Goal: Task Accomplishment & Management: Use online tool/utility

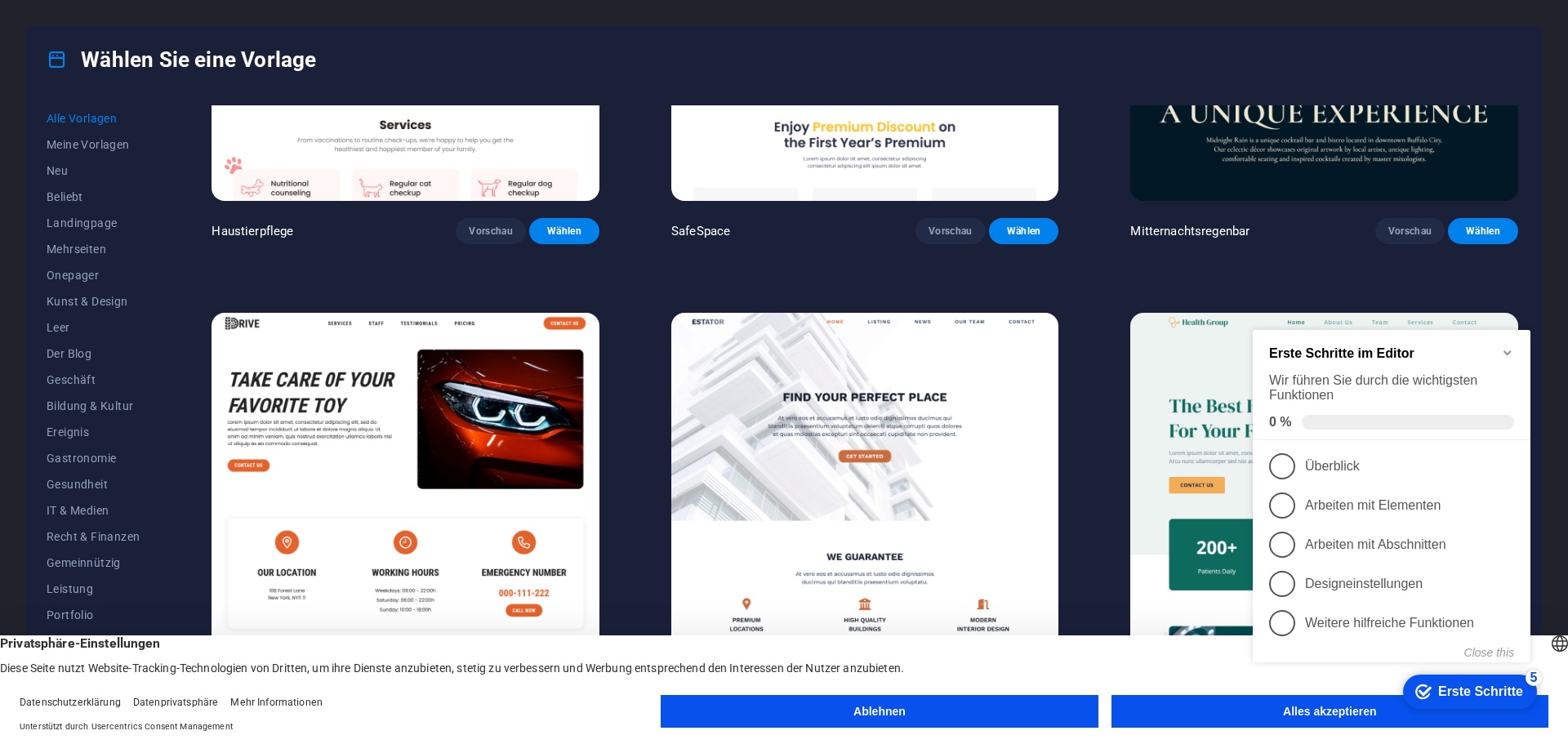
scroll to position [4166, 0]
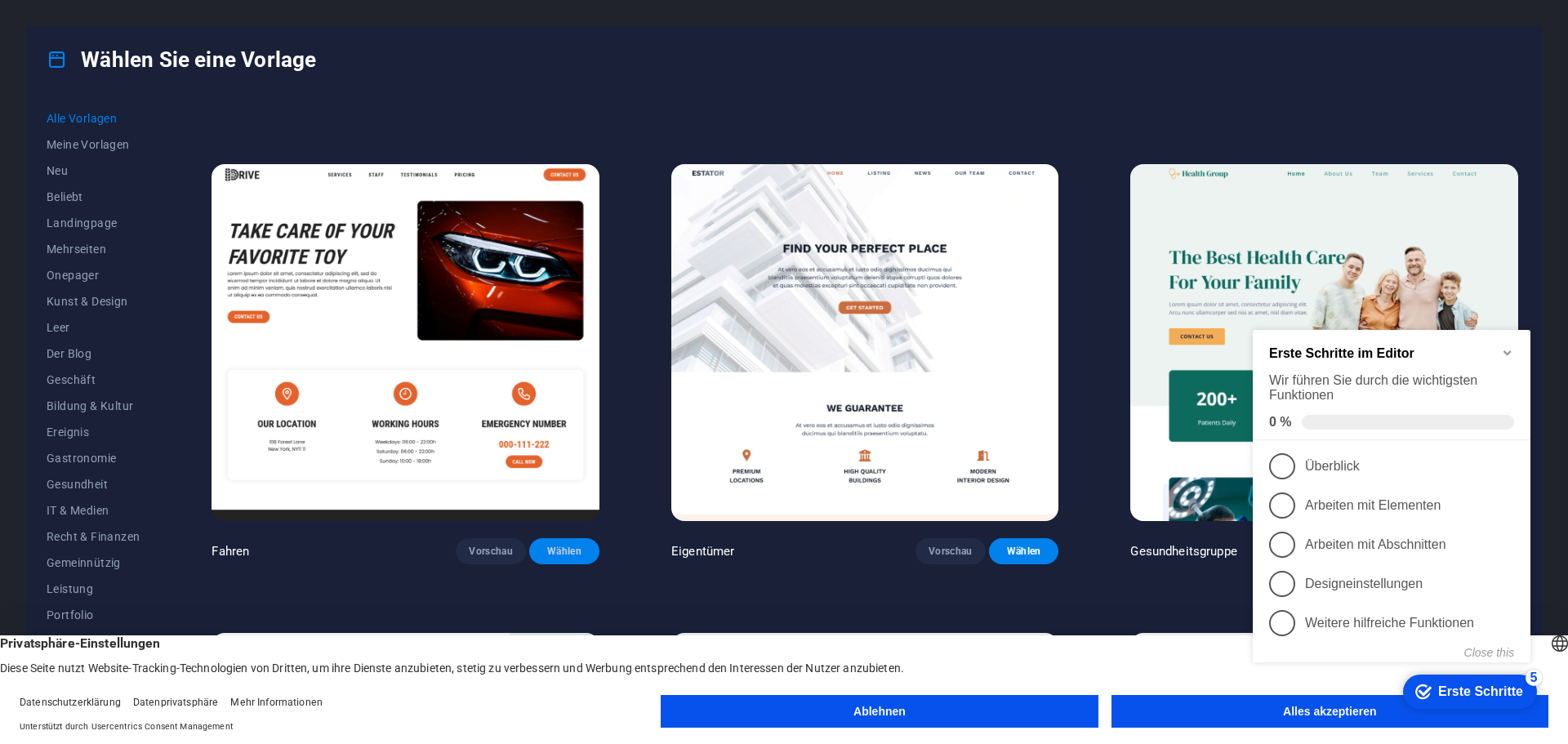
click at [550, 546] on font "Wählen" at bounding box center [565, 552] width 35 height 12
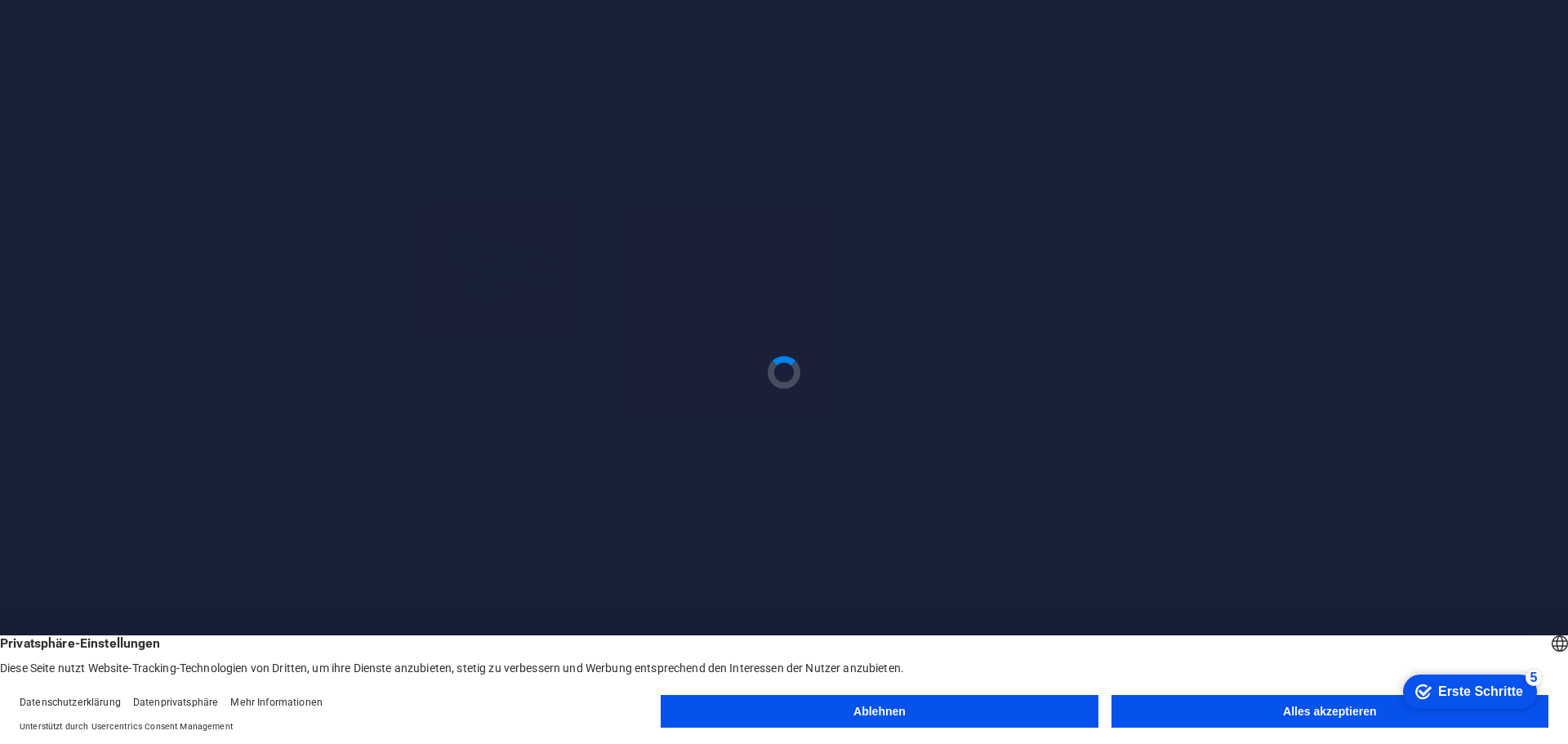
click at [1298, 710] on font "Alles akzeptieren" at bounding box center [1330, 712] width 94 height 13
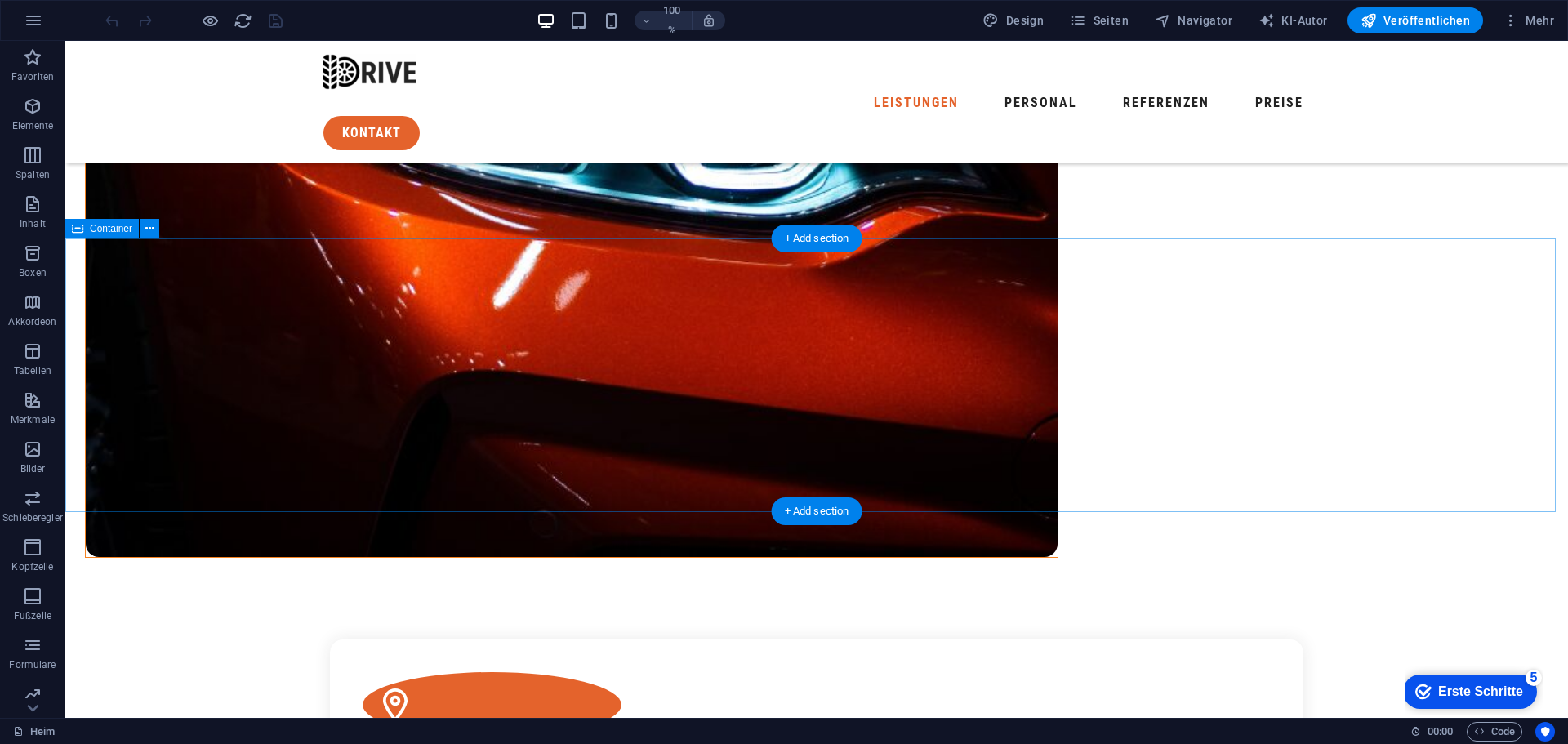
scroll to position [898, 0]
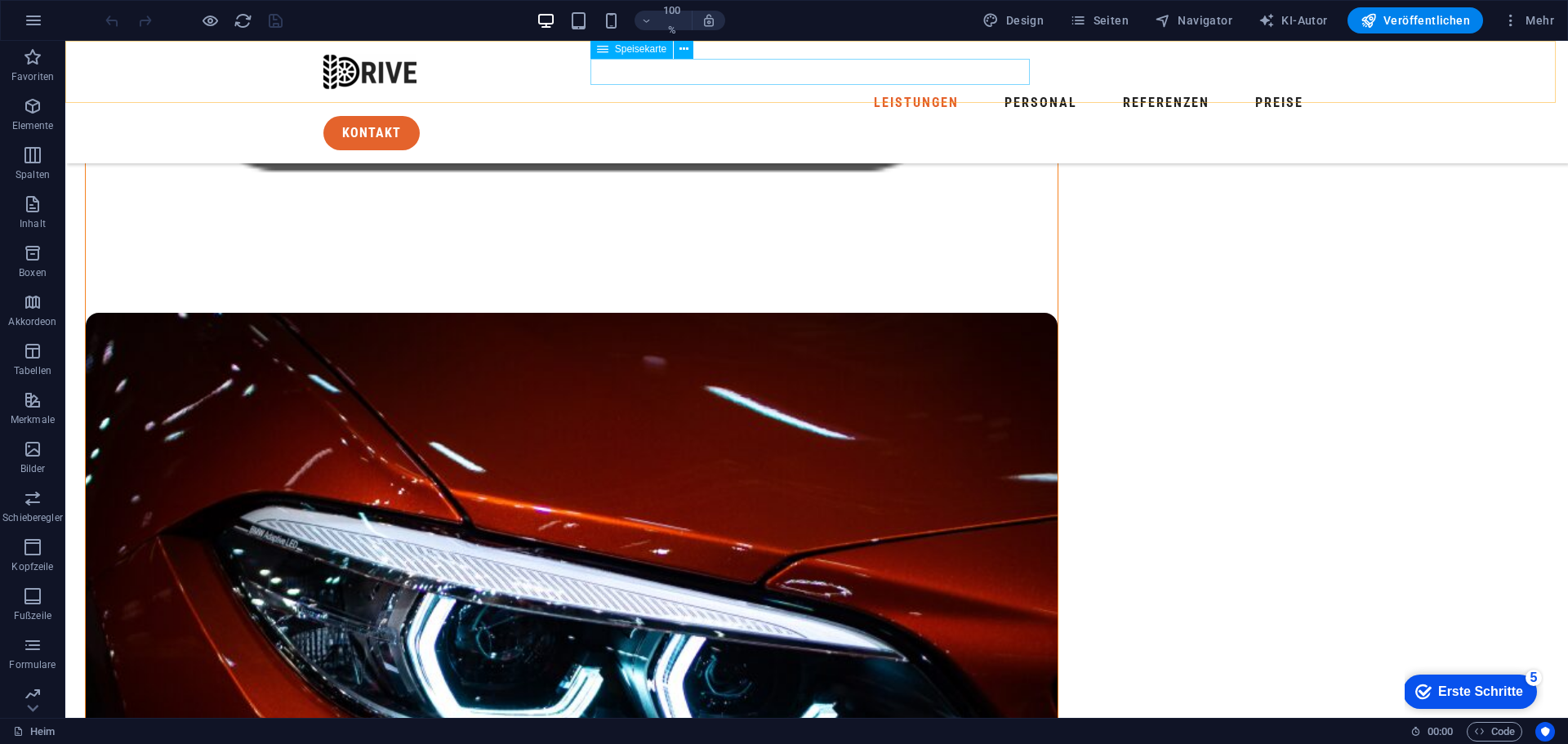
click at [626, 90] on nav "Leistungen Personal Referenzen Preise" at bounding box center [816, 103] width 987 height 26
click at [752, 90] on nav "Leistungen Personal Referenzen Preise" at bounding box center [816, 103] width 987 height 26
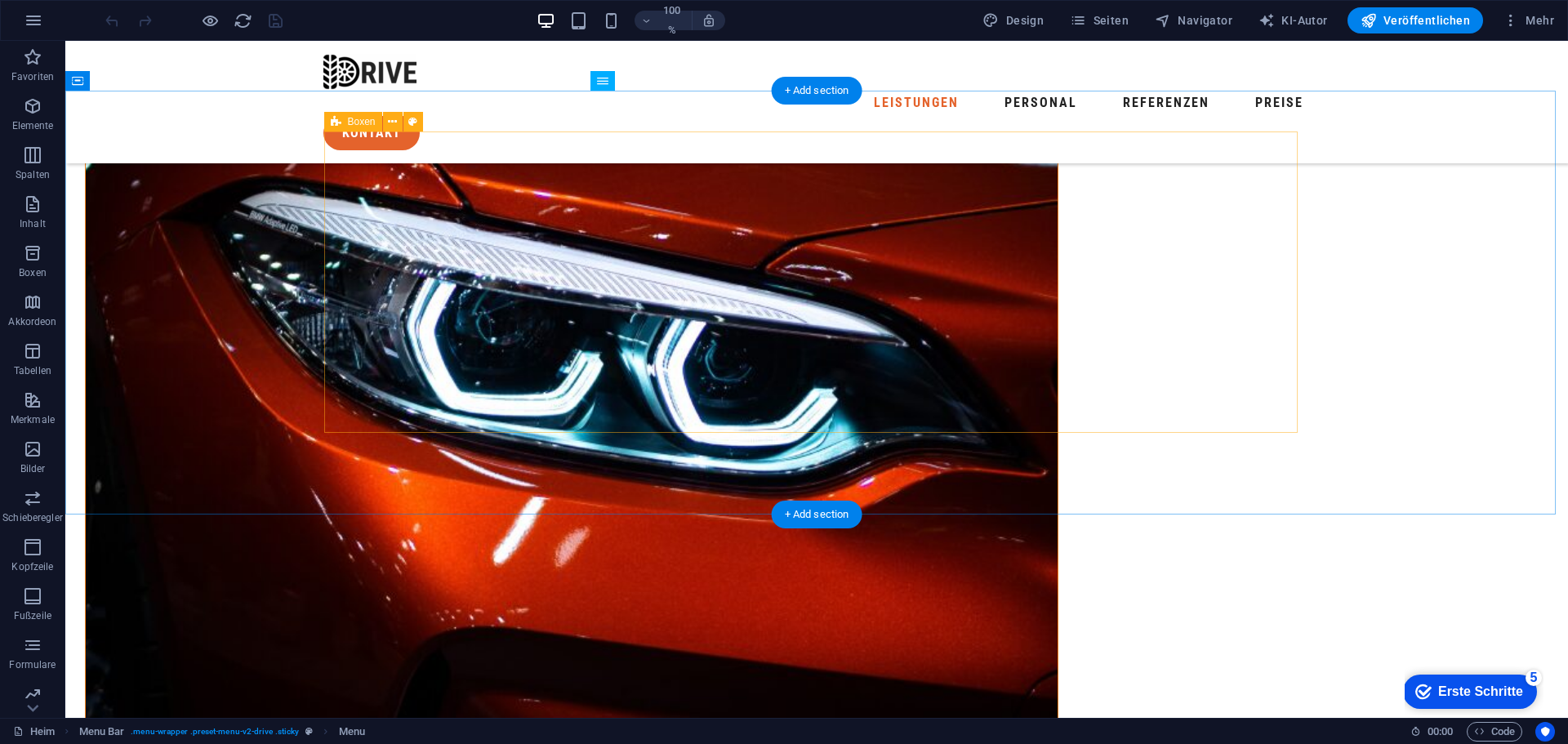
scroll to position [1143, 0]
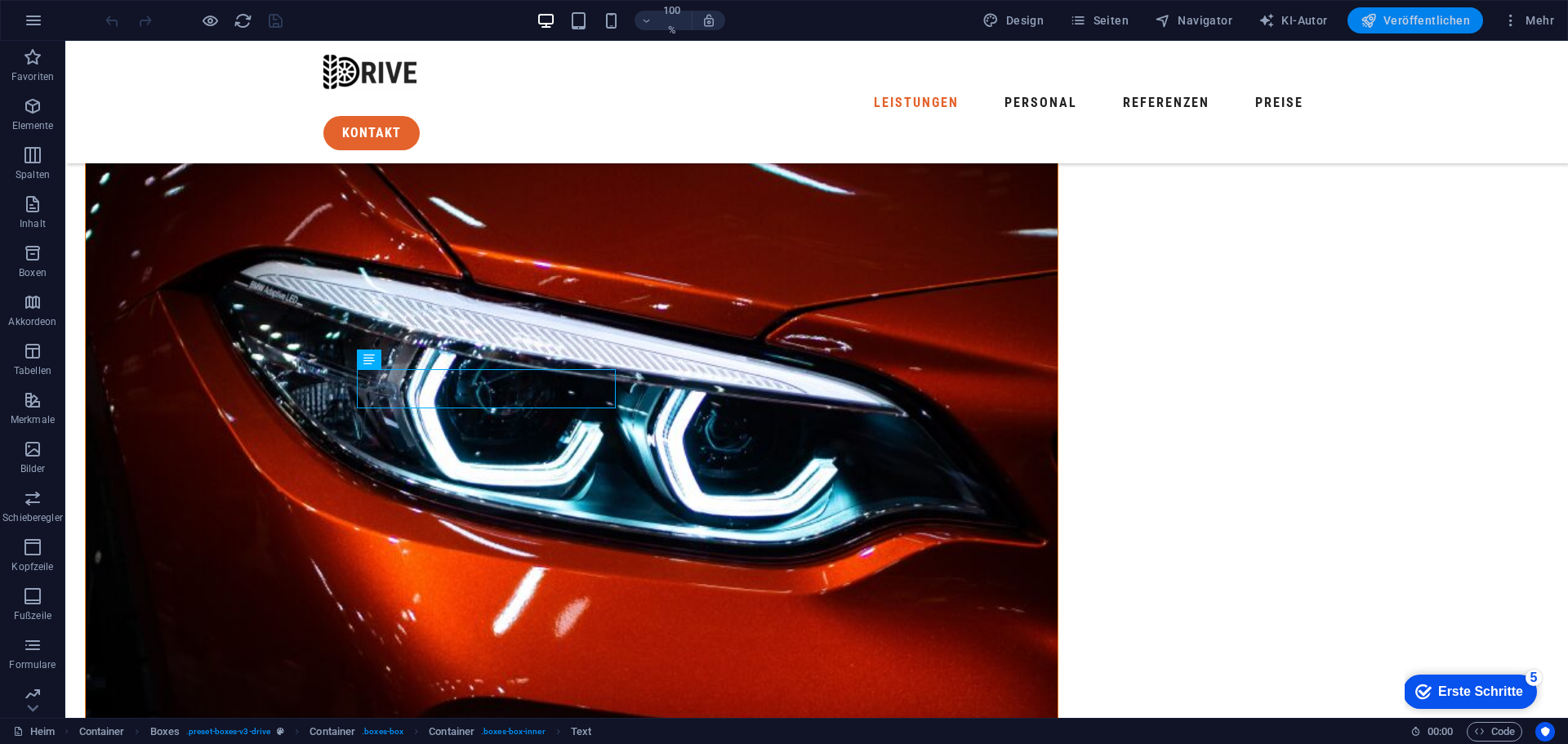
click at [1424, 23] on font "Veröffentlichen" at bounding box center [1426, 20] width 87 height 13
